Goal: Find specific page/section: Find specific page/section

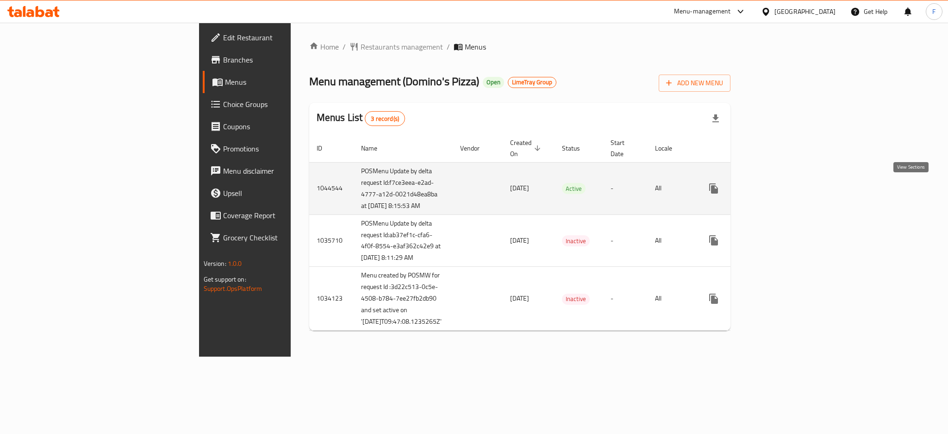
click at [786, 191] on icon "enhanced table" at bounding box center [780, 188] width 11 height 11
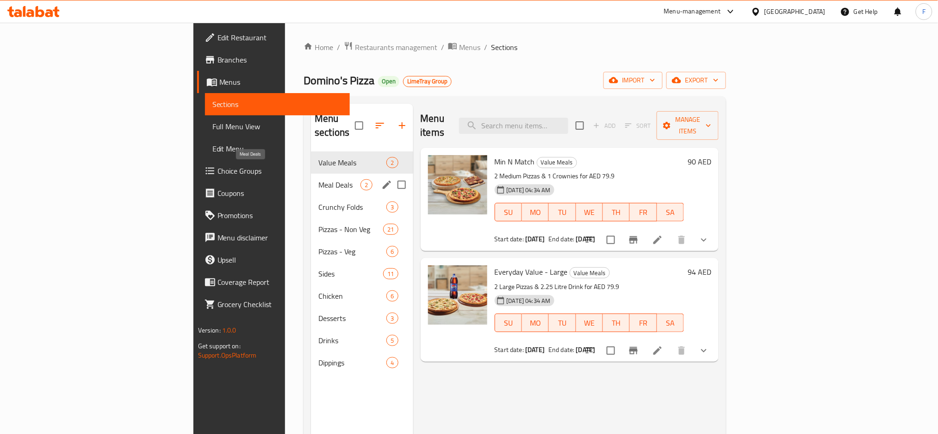
click at [318, 179] on span "Meal Deals" at bounding box center [339, 184] width 42 height 11
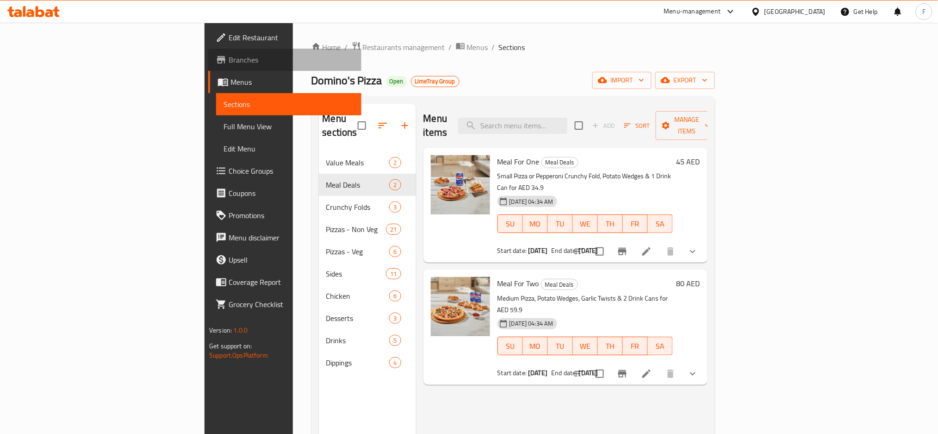
click at [229, 59] on span "Branches" at bounding box center [291, 59] width 125 height 11
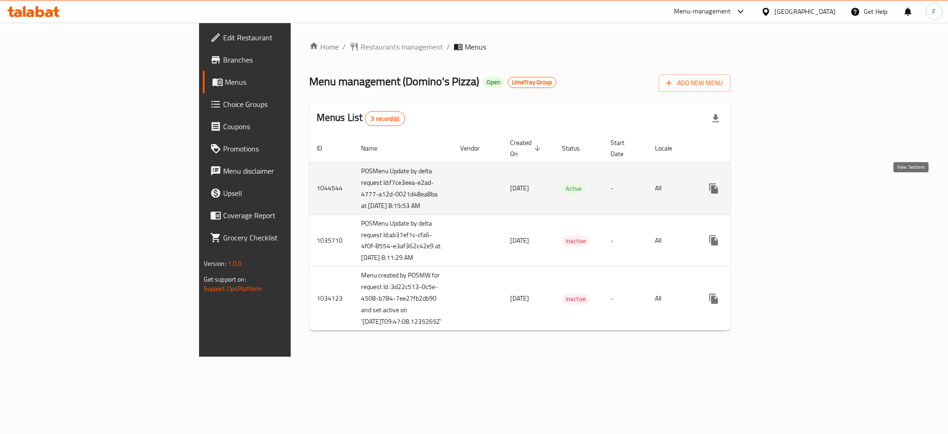
click at [785, 188] on icon "enhanced table" at bounding box center [780, 188] width 8 height 8
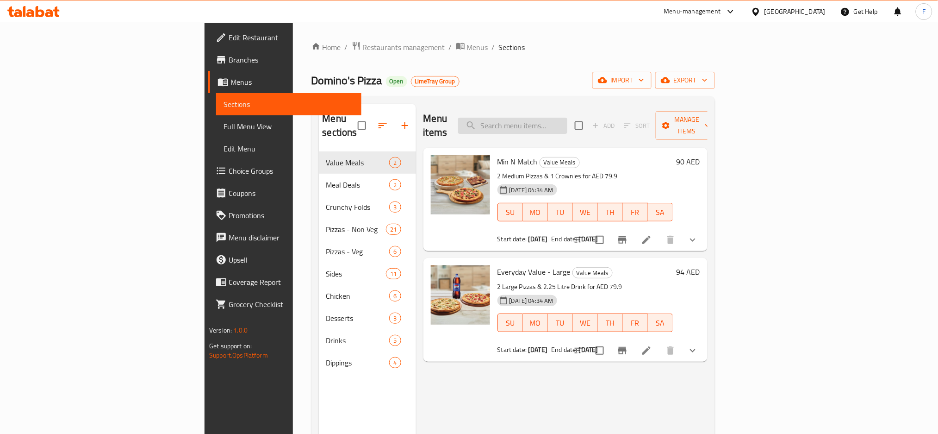
click at [568, 125] on input "search" at bounding box center [512, 126] width 109 height 16
paste input "Party Box-Medium"
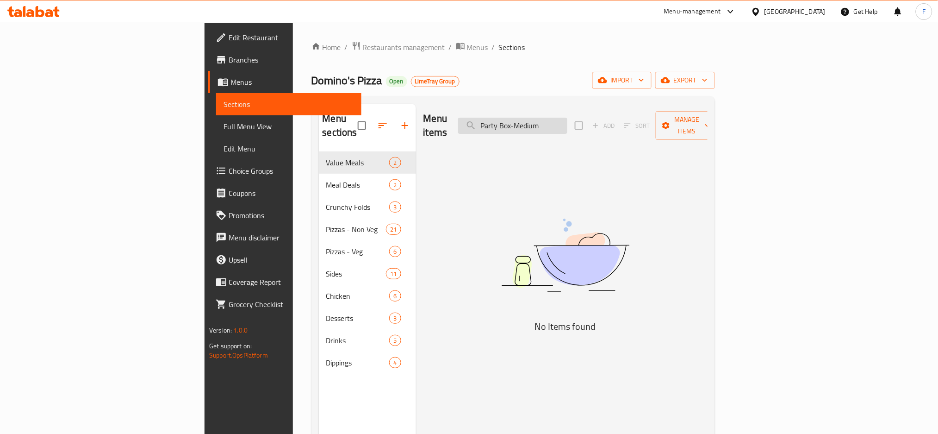
click at [568, 122] on input "Party Box-Medium" at bounding box center [512, 126] width 109 height 16
click at [568, 118] on input "Party Box Medium" at bounding box center [512, 126] width 109 height 16
click at [556, 122] on input "Party Box" at bounding box center [512, 126] width 109 height 16
click at [568, 121] on input "Party Box" at bounding box center [512, 126] width 109 height 16
click at [557, 120] on input "Party" at bounding box center [512, 126] width 109 height 16
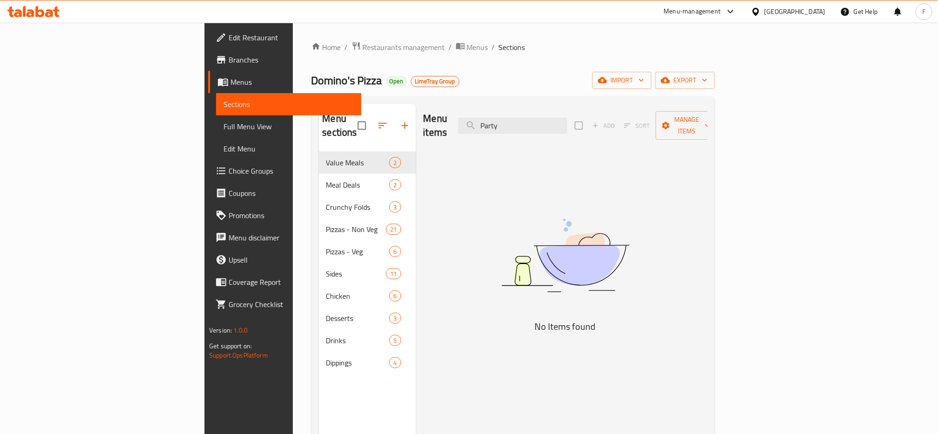
drag, startPoint x: 583, startPoint y: 118, endPoint x: 520, endPoint y: 117, distance: 63.0
click at [520, 117] on div "Menu items Party Add Sort Manage items" at bounding box center [566, 126] width 284 height 44
paste input "Party Box-Medium"
type input "Party Box-Medium"
drag, startPoint x: 618, startPoint y: 119, endPoint x: 534, endPoint y: 119, distance: 84.2
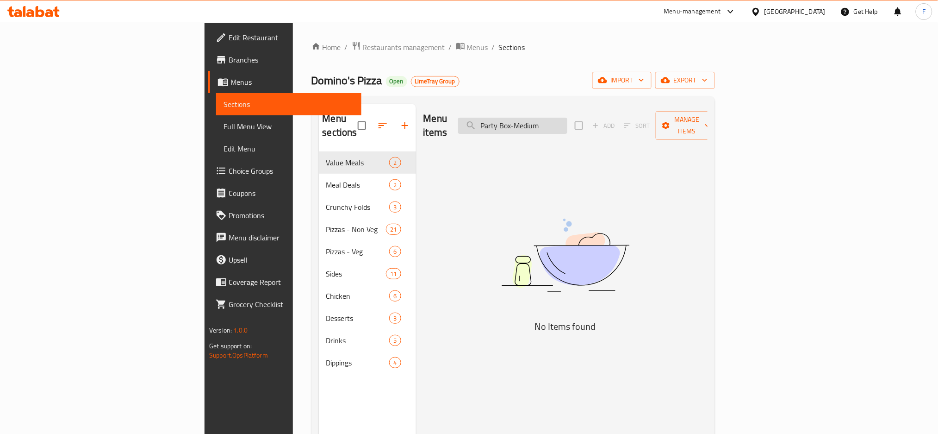
click at [534, 119] on input "Party Box-Medium" at bounding box center [512, 126] width 109 height 16
click at [229, 65] on span "Branches" at bounding box center [291, 59] width 125 height 11
